Goal: Transaction & Acquisition: Purchase product/service

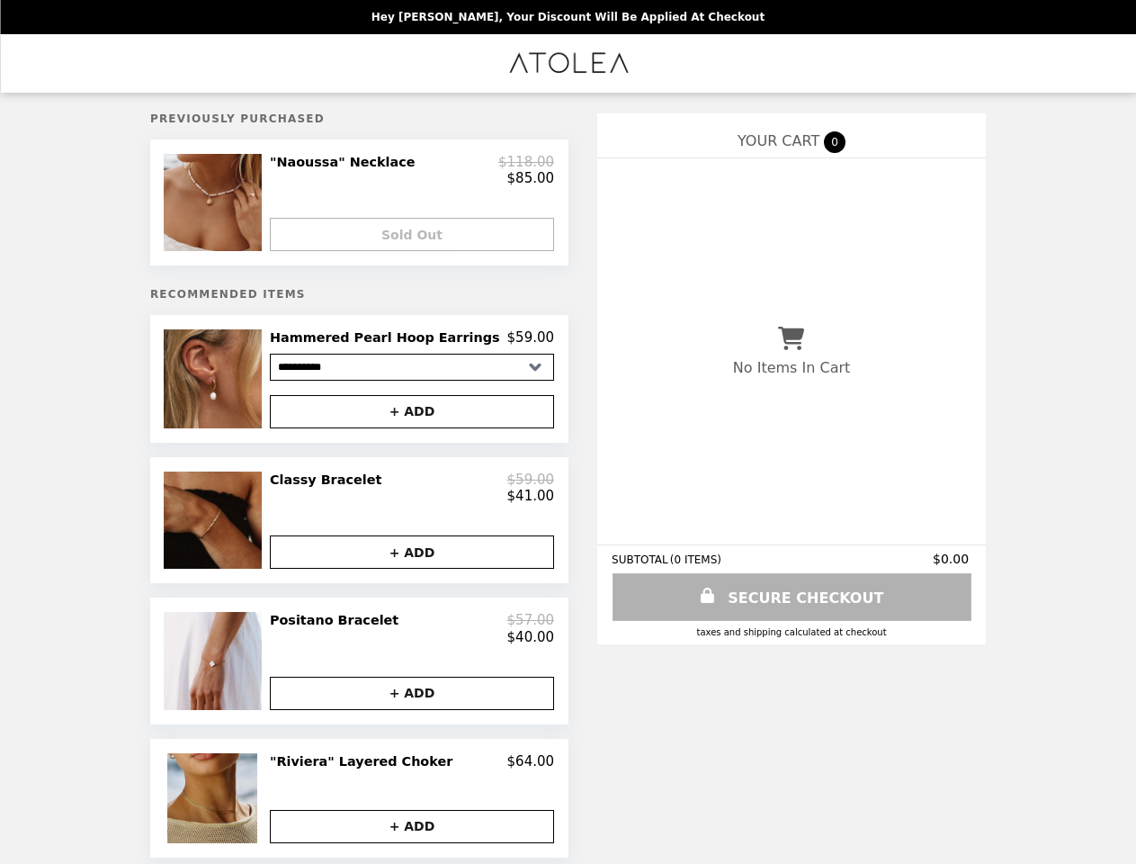
click at [242, 207] on img at bounding box center [215, 202] width 102 height 97
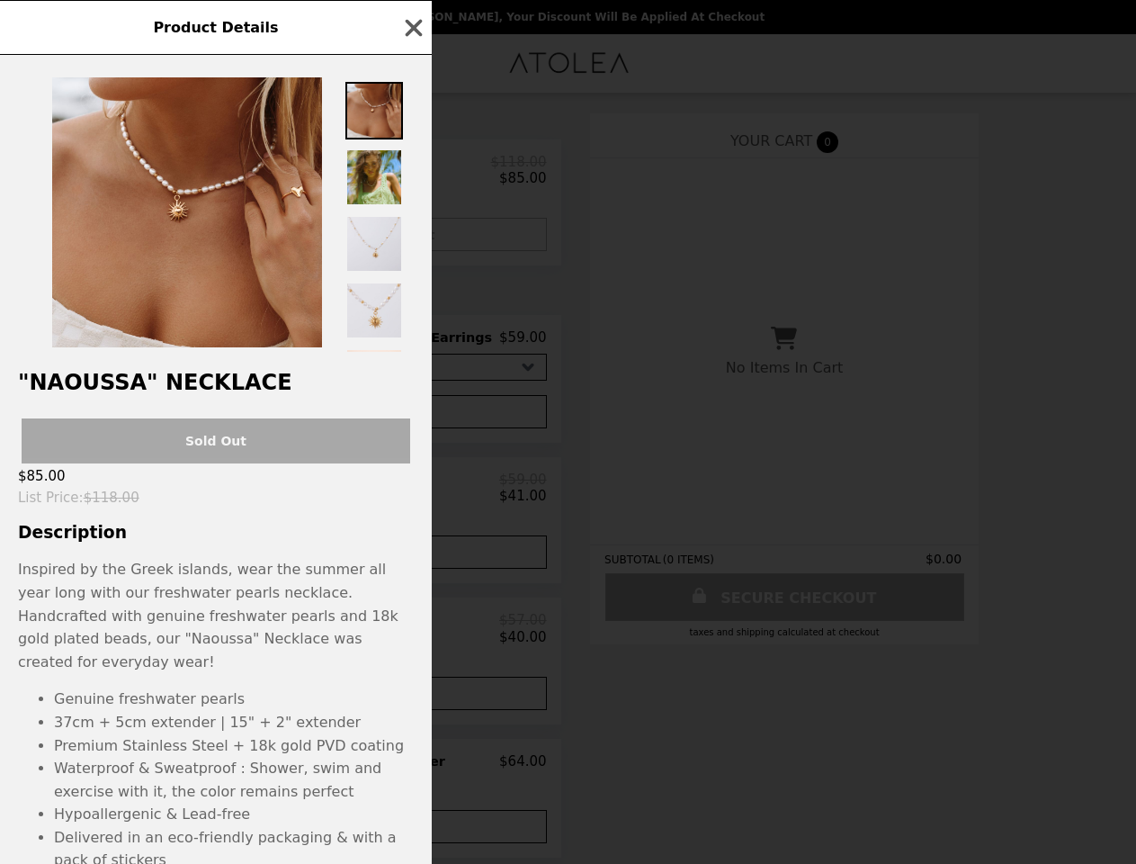
click at [412, 174] on div "Product Details "Naoussa" Necklace Sold Out $85.00 List Price : $118.00 Descrip…" at bounding box center [568, 432] width 1136 height 864
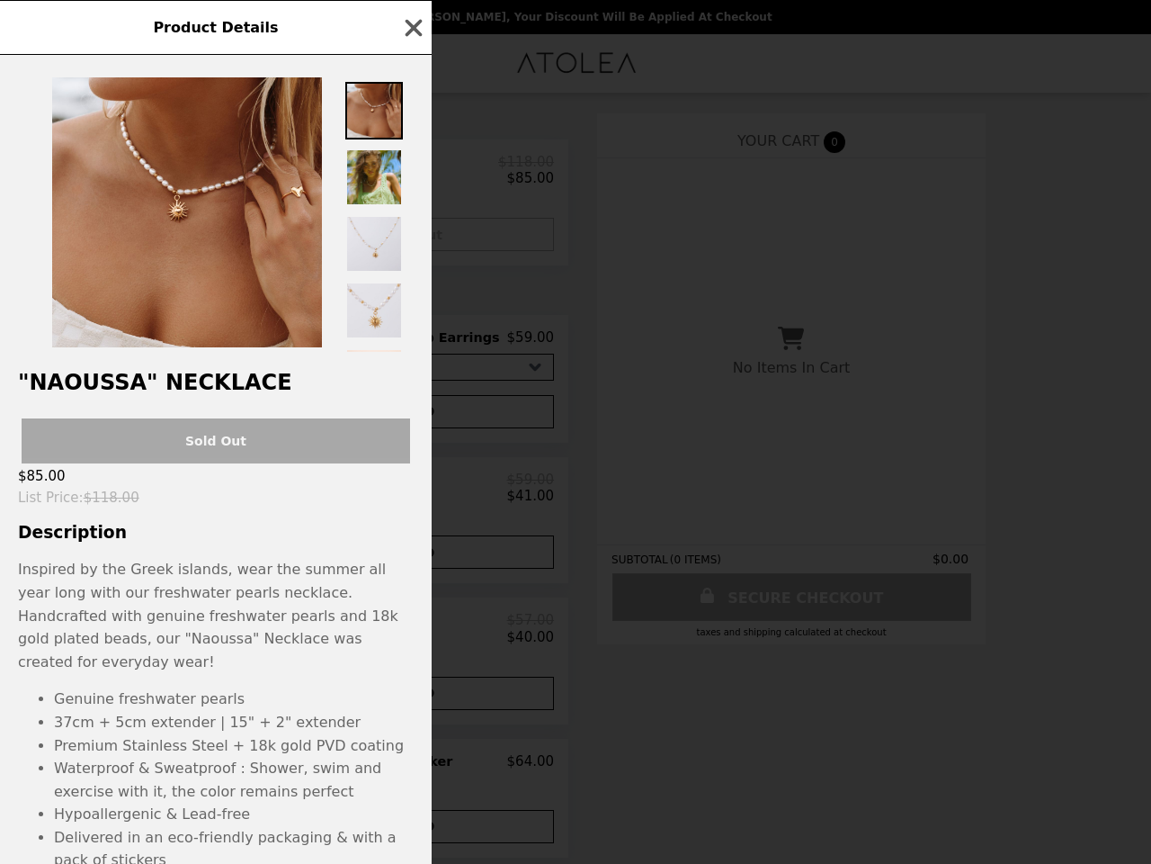
click at [412, 241] on div at bounding box center [216, 203] width 432 height 297
click at [242, 388] on h2 ""Naoussa" Necklace" at bounding box center [216, 382] width 432 height 25
click at [412, 347] on div "Product Details "Naoussa" Necklace Sold Out $85.00 List Price : $118.00 Descrip…" at bounding box center [575, 432] width 1151 height 864
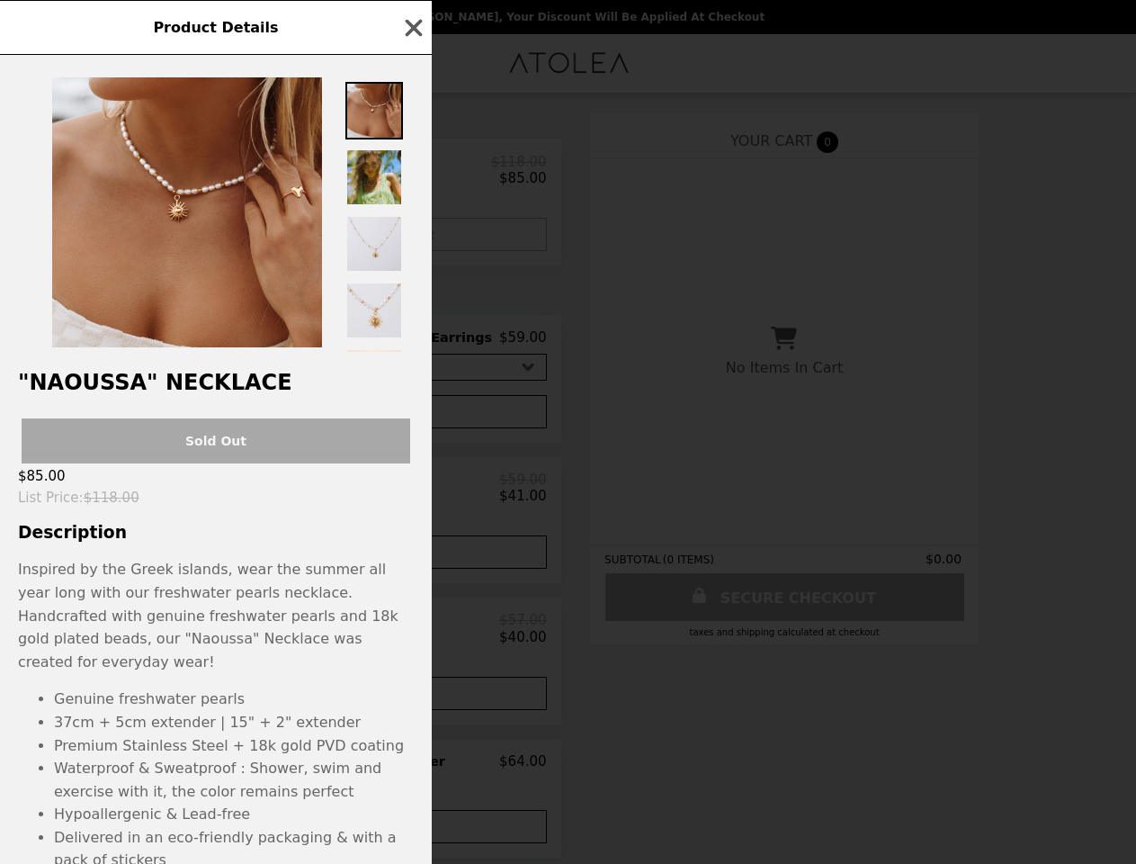
click at [412, 421] on button "+ ADD" at bounding box center [404, 411] width 284 height 33
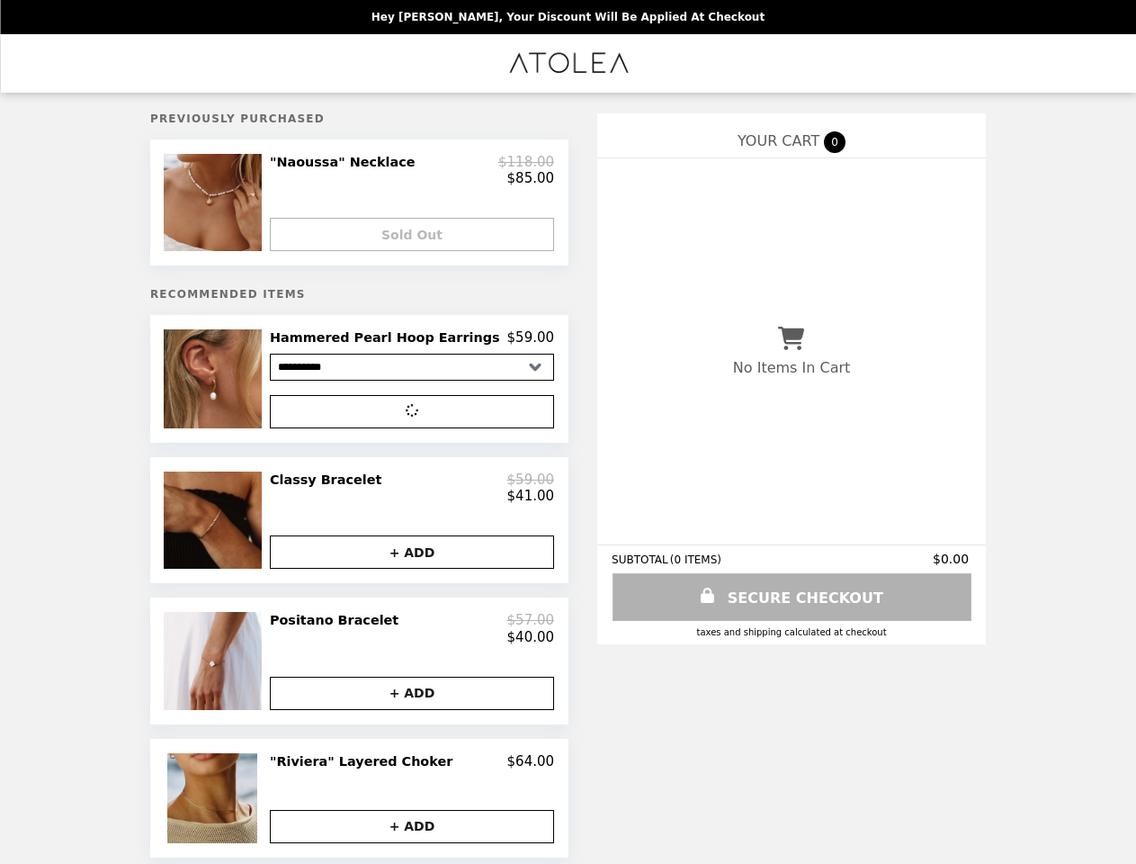
click at [242, 533] on img at bounding box center [215, 519] width 102 height 97
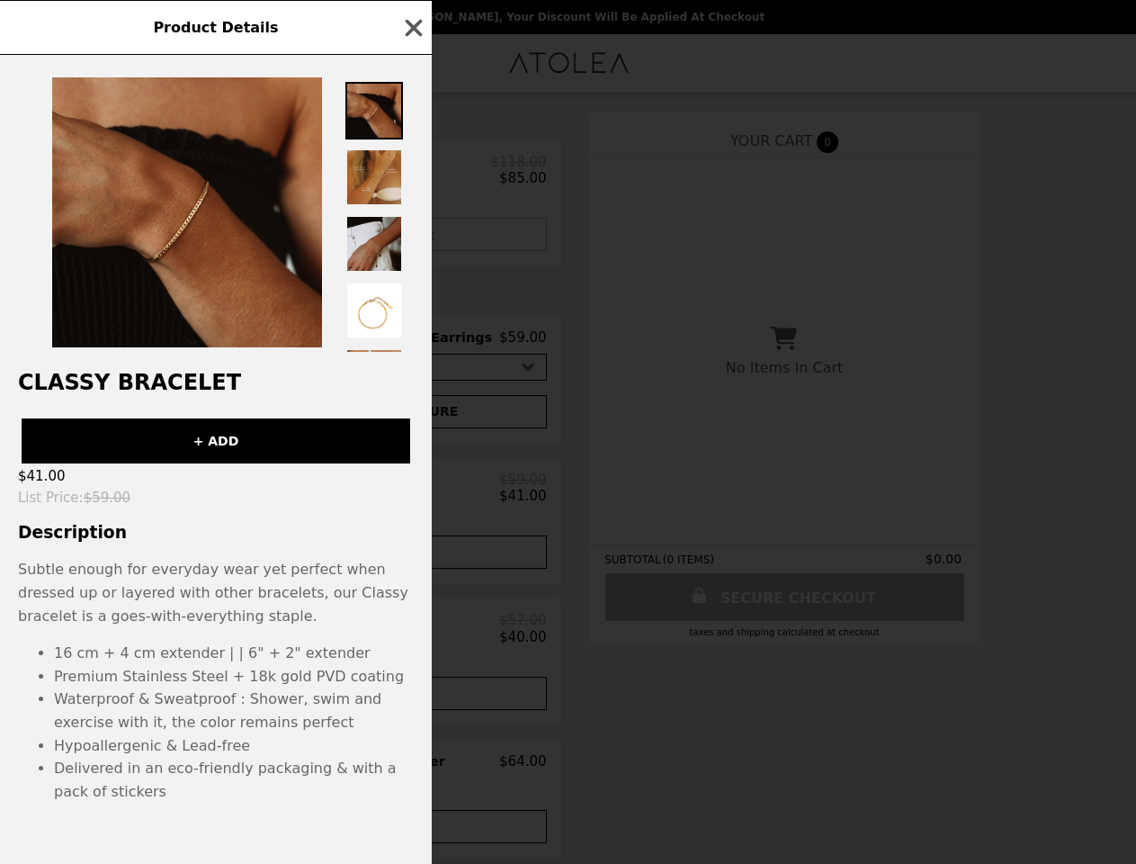
click at [412, 499] on div "Product Details Classy Bracelet + ADD $41.00 List Price : $59.00 Description Su…" at bounding box center [568, 432] width 1136 height 864
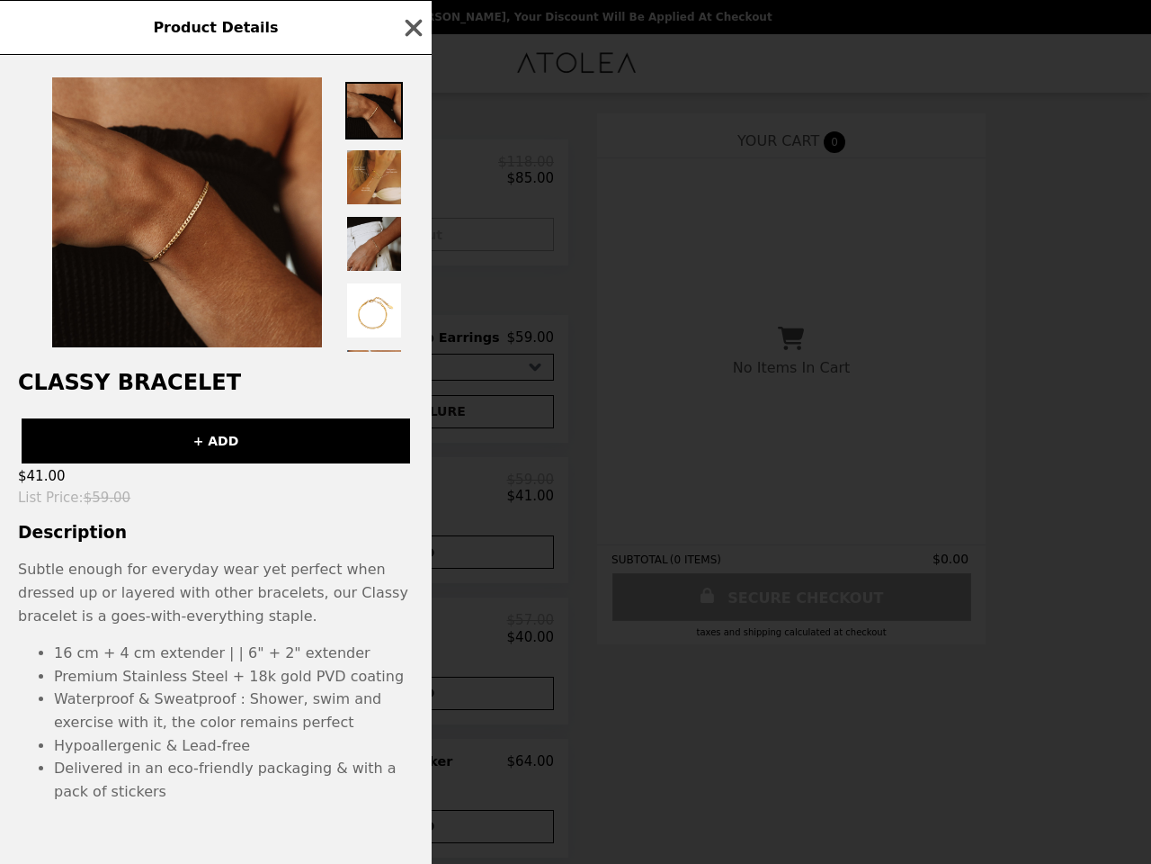
click at [412, 567] on div "Classy Bracelet + ADD $41.00 List Price : $59.00 Description Subtle enough for …" at bounding box center [216, 459] width 432 height 809
click at [242, 678] on div "Product Details Classy Bracelet + ADD $41.00 List Price : $59.00 Description Su…" at bounding box center [575, 432] width 1151 height 864
